Goal: Transaction & Acquisition: Purchase product/service

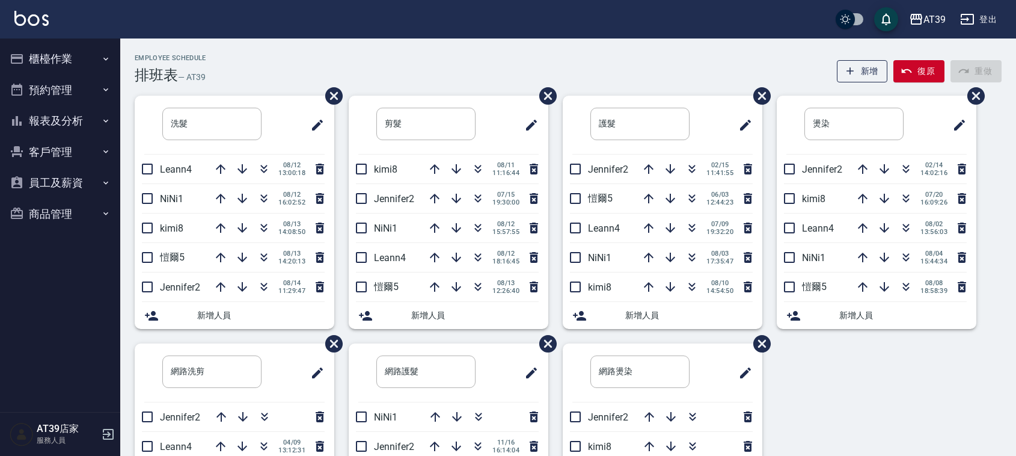
click at [666, 91] on div "Employee Schedule 排班表 — AT39 新增 復原 重做 洗髮 ​ Leann4 08/12 13:00:18 NiNi1 08/12 16…" at bounding box center [568, 322] width 896 height 537
click at [259, 165] on icon "button" at bounding box center [264, 169] width 14 height 14
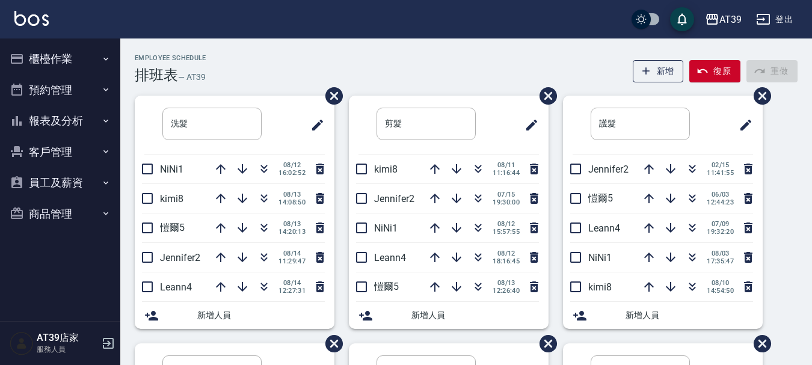
drag, startPoint x: 1004, startPoint y: 0, endPoint x: 106, endPoint y: 57, distance: 899.3
click at [106, 57] on icon "button" at bounding box center [106, 59] width 10 height 10
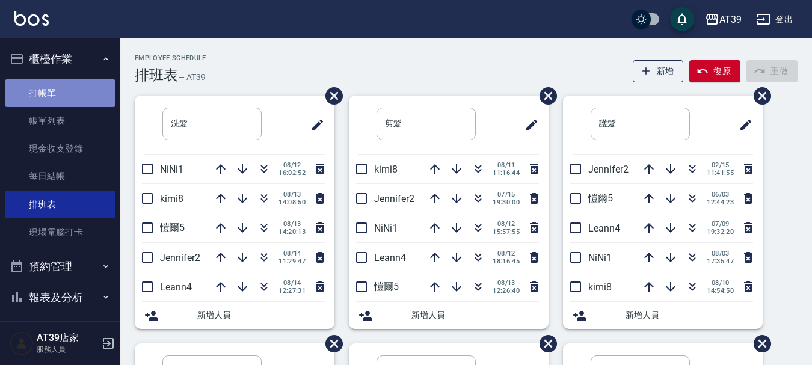
click at [102, 88] on link "打帳單" at bounding box center [60, 93] width 111 height 28
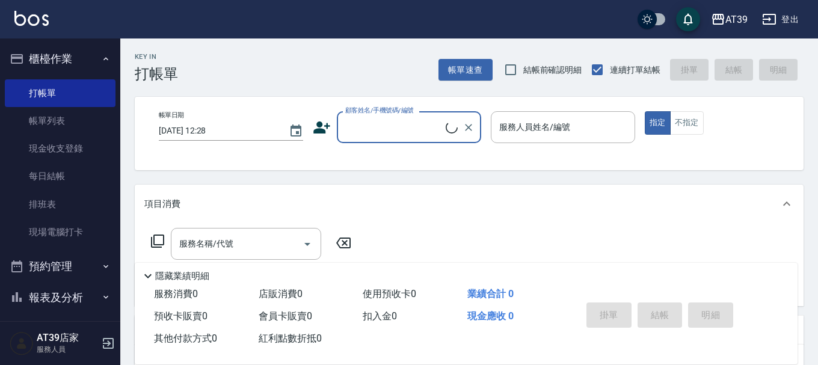
click at [367, 123] on input "顧客姓名/手機號碼/編號" at bounding box center [393, 127] width 103 height 21
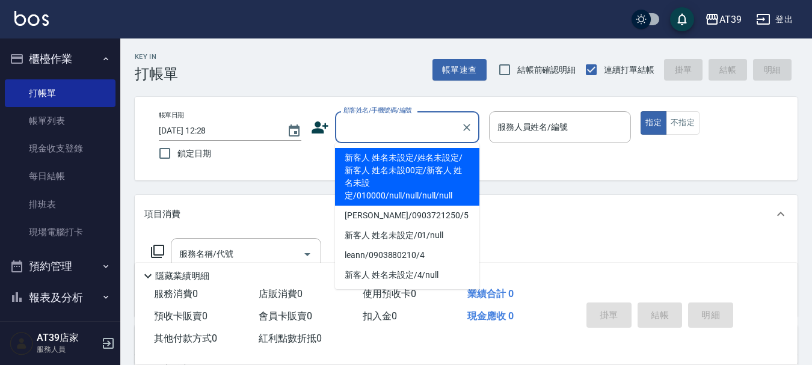
click at [400, 172] on li "新客人 姓名未設定/姓名未設定/新客人 姓名未設00定/新客人 姓名未設定/010000/null/null/null/null" at bounding box center [407, 177] width 144 height 58
type input "新客人 姓名未設定/姓名未設定/新客人 姓名未設00定/新客人 姓名未設定/010000/null/null/null/null"
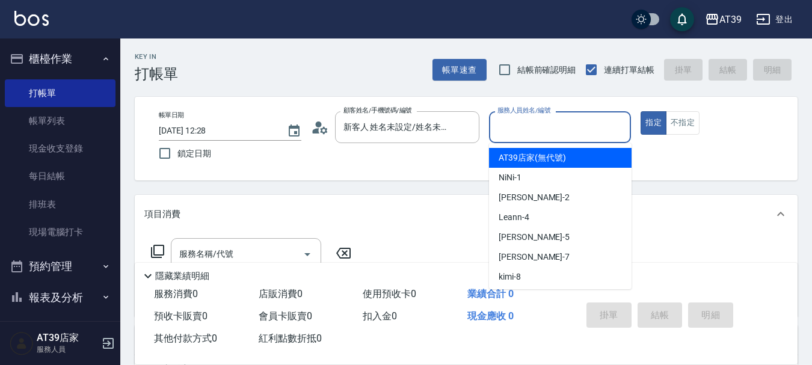
click at [568, 133] on input "服務人員姓名/編號" at bounding box center [560, 127] width 132 height 21
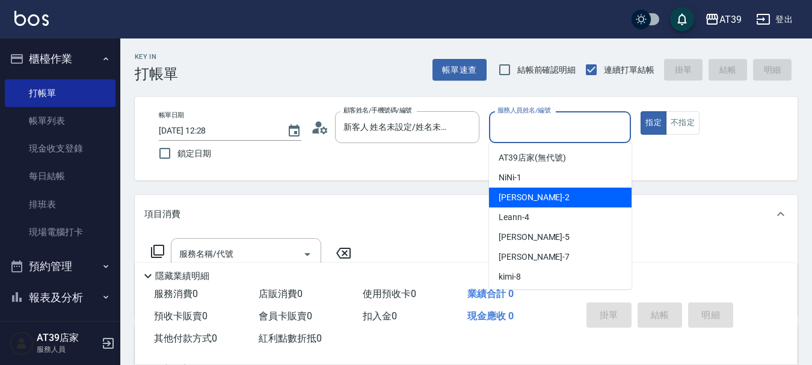
click at [581, 197] on div "Jennifer -2" at bounding box center [560, 198] width 142 height 20
type input "Jennifer-2"
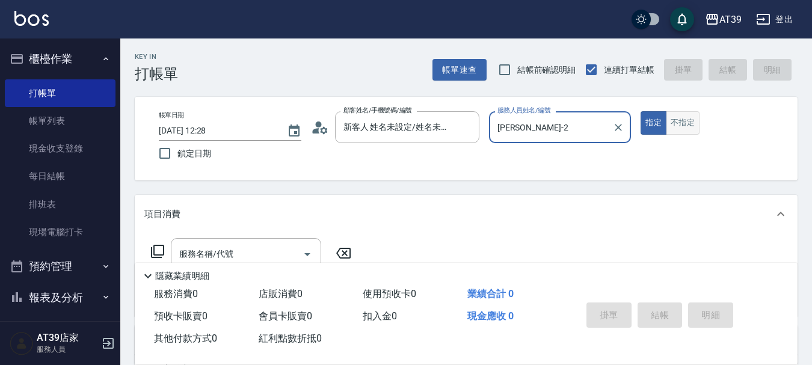
click at [687, 123] on button "不指定" at bounding box center [683, 122] width 34 height 23
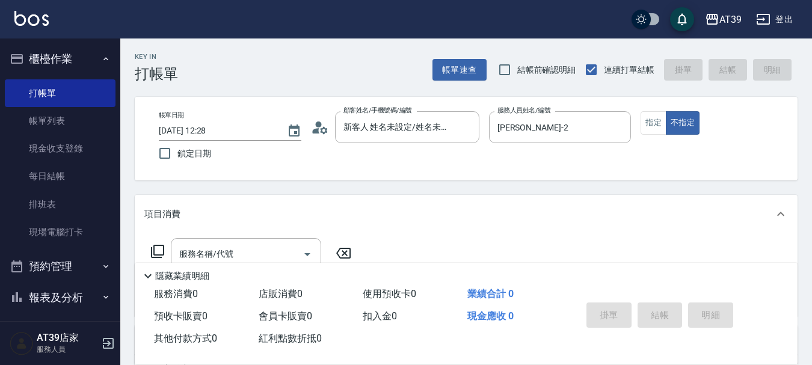
click at [153, 244] on icon at bounding box center [157, 251] width 14 height 14
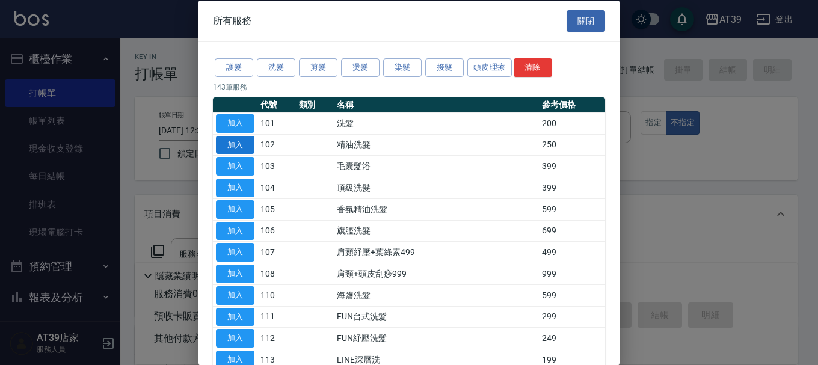
click at [248, 145] on button "加入" at bounding box center [235, 144] width 38 height 19
type input "精油洗髮(102)"
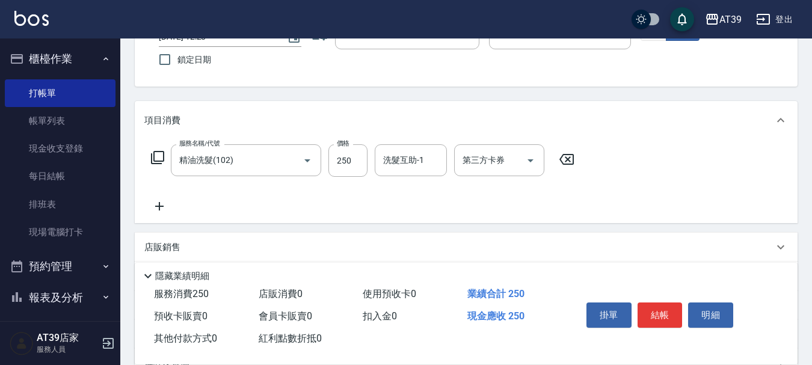
scroll to position [120, 0]
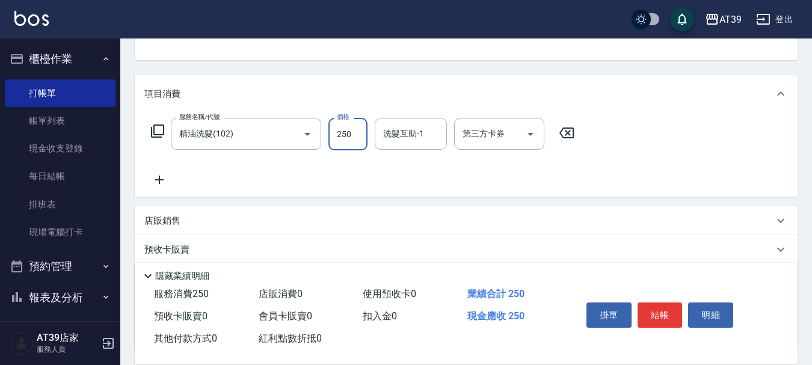
click at [350, 131] on input "250" at bounding box center [347, 134] width 39 height 32
type input "300"
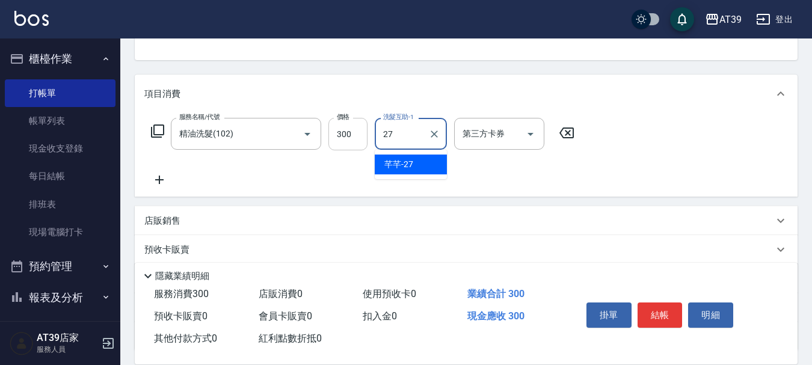
type input "芊芊-27"
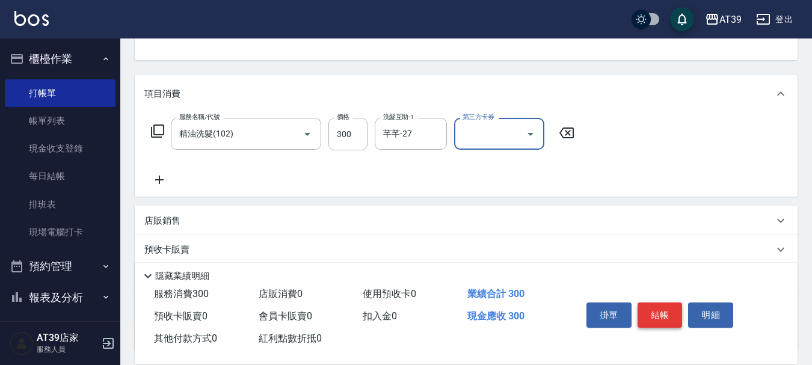
click at [661, 317] on button "結帳" at bounding box center [659, 314] width 45 height 25
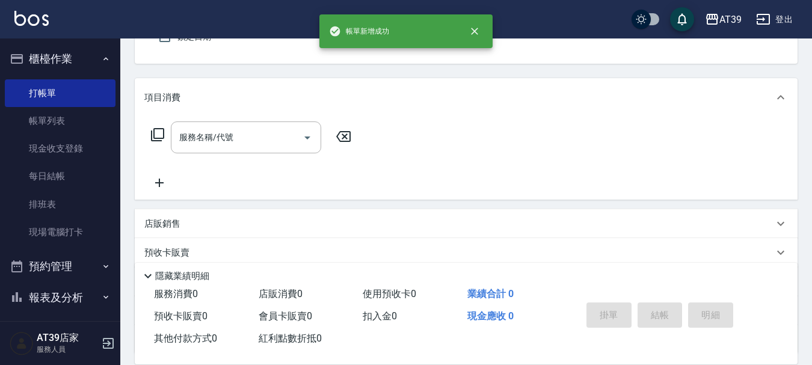
scroll to position [0, 0]
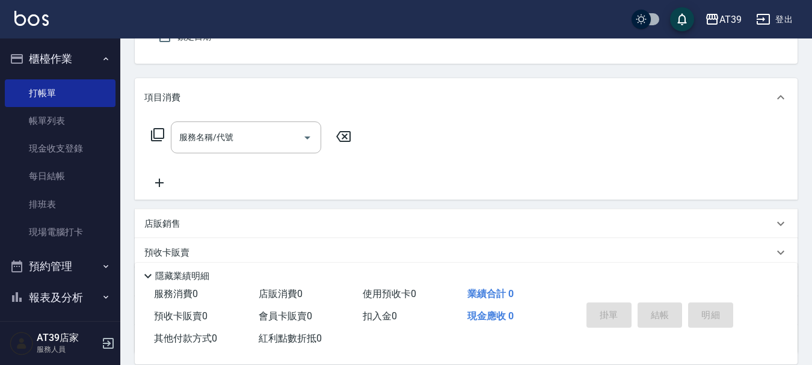
drag, startPoint x: 661, startPoint y: 317, endPoint x: 664, endPoint y: 301, distance: 17.0
click at [662, 318] on div "掛單 結帳 明細" at bounding box center [659, 317] width 157 height 38
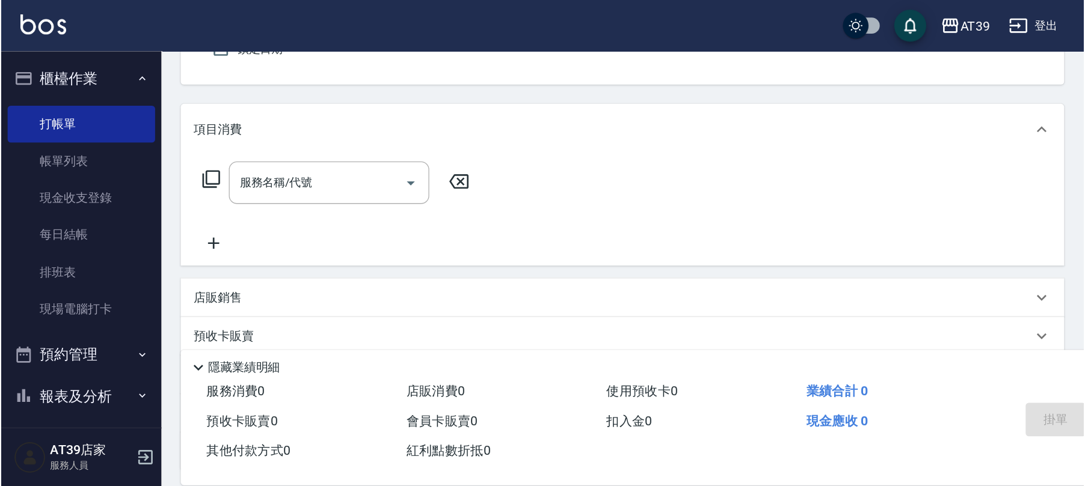
scroll to position [97, 0]
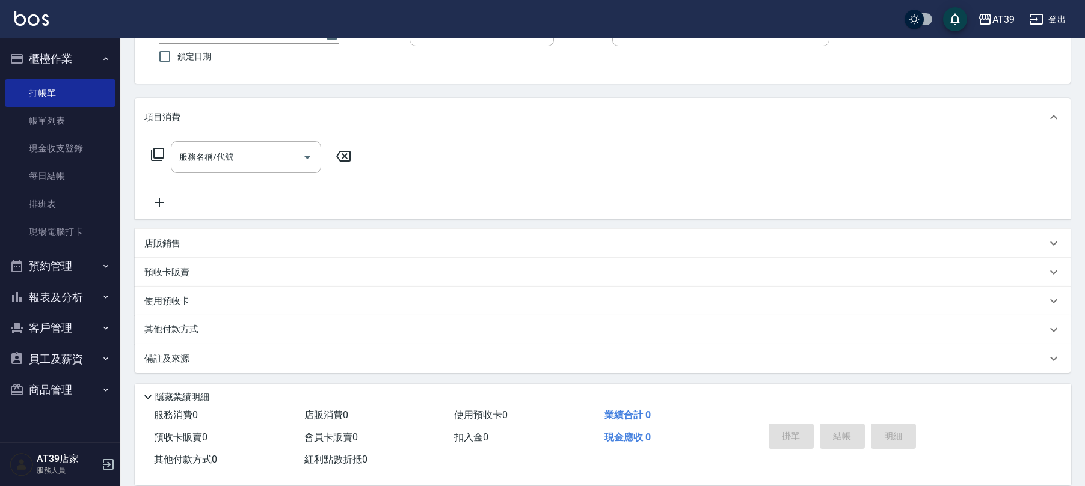
drag, startPoint x: 61, startPoint y: 306, endPoint x: 60, endPoint y: 299, distance: 6.7
click at [60, 306] on button "報表及分析" at bounding box center [60, 297] width 111 height 31
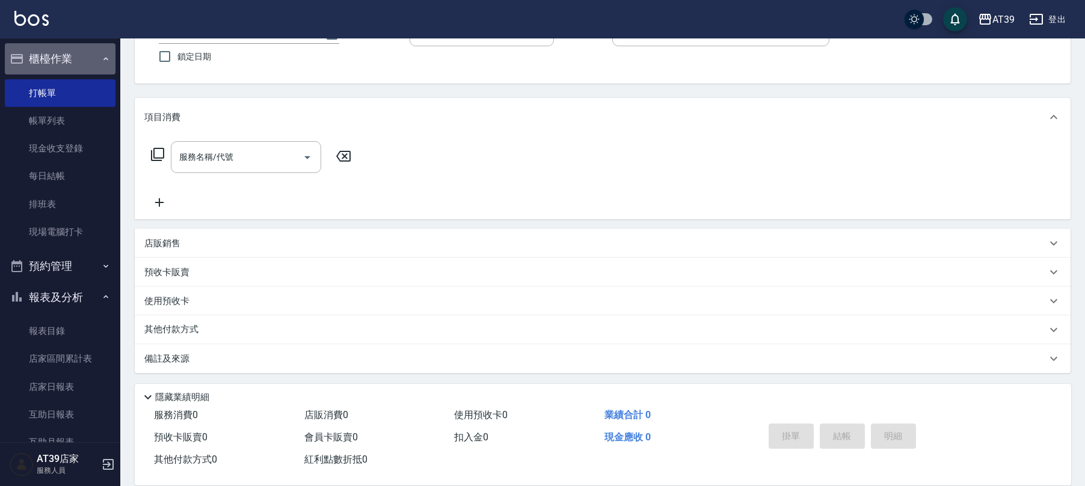
click at [70, 61] on button "櫃檯作業" at bounding box center [60, 58] width 111 height 31
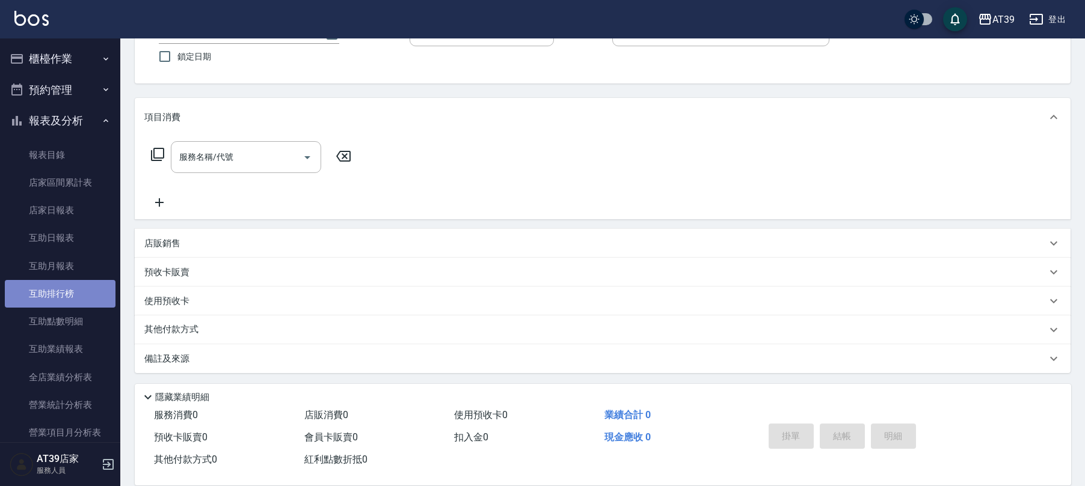
click at [61, 289] on link "互助排行榜" at bounding box center [60, 294] width 111 height 28
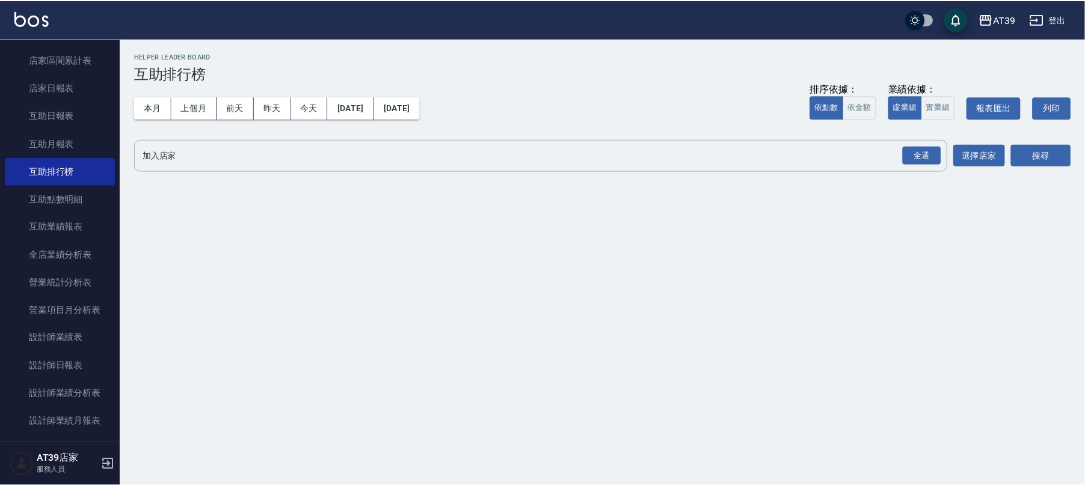
scroll to position [129, 0]
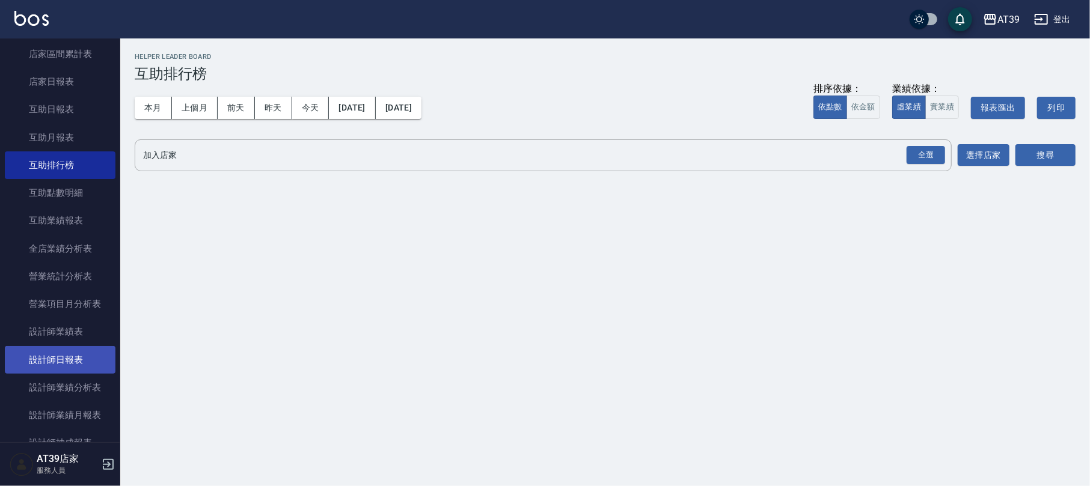
click at [76, 366] on link "設計師日報表" at bounding box center [60, 360] width 111 height 28
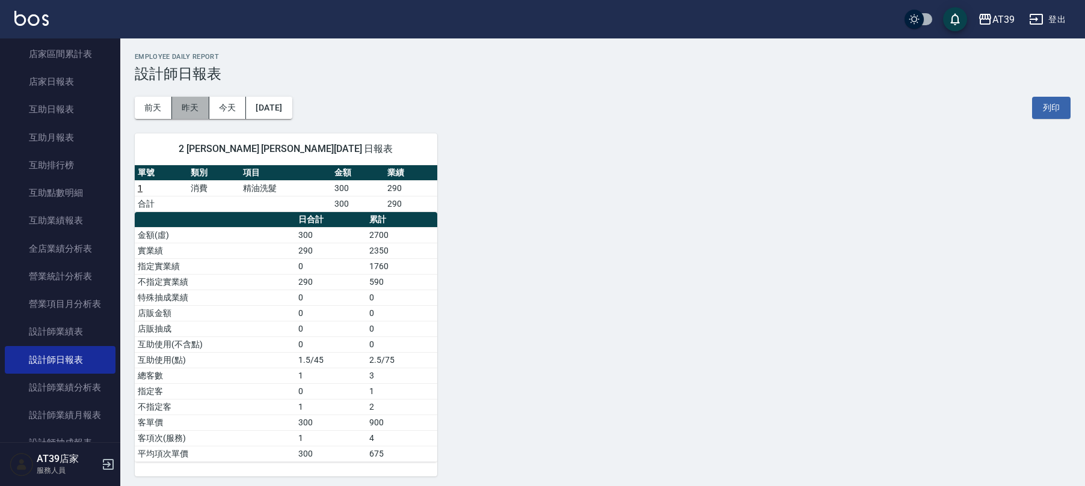
click at [200, 109] on button "昨天" at bounding box center [190, 108] width 37 height 22
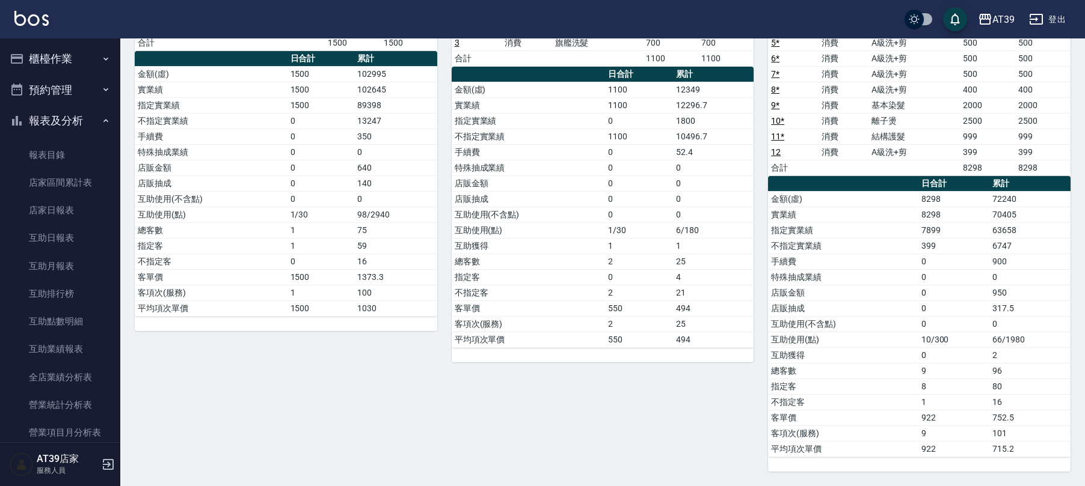
click at [24, 58] on button "櫃檯作業" at bounding box center [60, 58] width 111 height 31
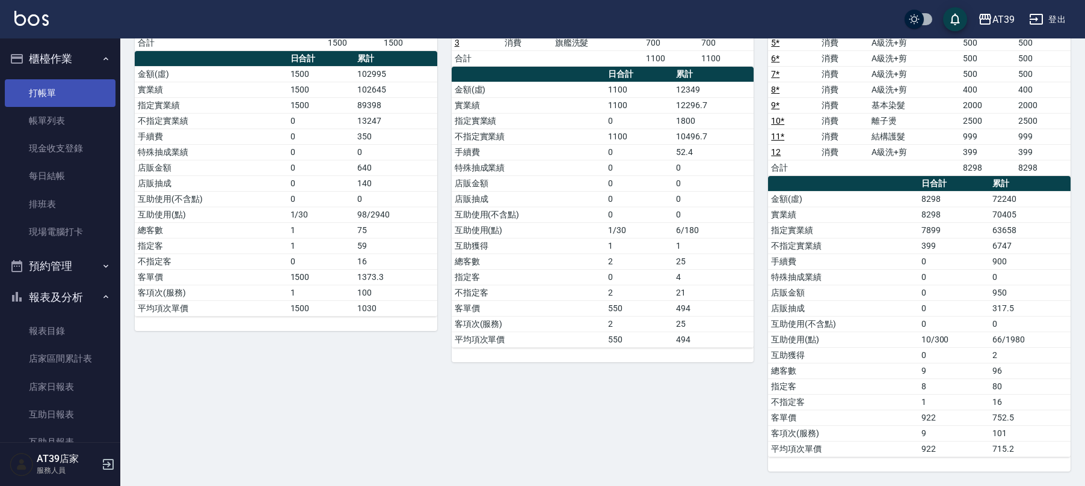
click at [34, 87] on link "打帳單" at bounding box center [60, 93] width 111 height 28
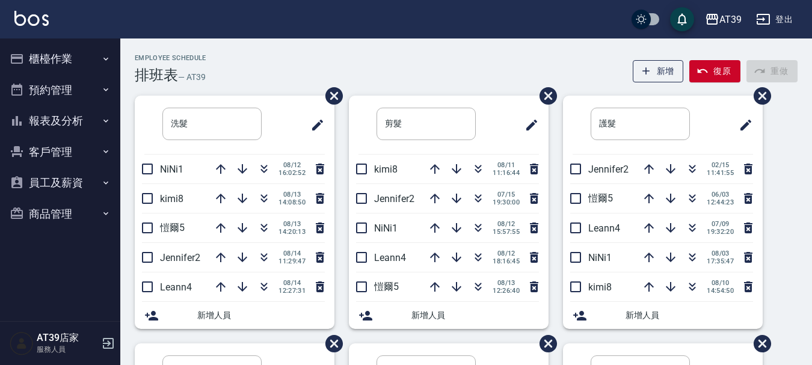
drag, startPoint x: 287, startPoint y: 38, endPoint x: 304, endPoint y: 14, distance: 29.4
drag, startPoint x: 0, startPoint y: 44, endPoint x: 192, endPoint y: 58, distance: 192.9
click at [185, 66] on div "Employee Schedule 排班表 — AT39" at bounding box center [171, 68] width 72 height 29
